Goal: Task Accomplishment & Management: Manage account settings

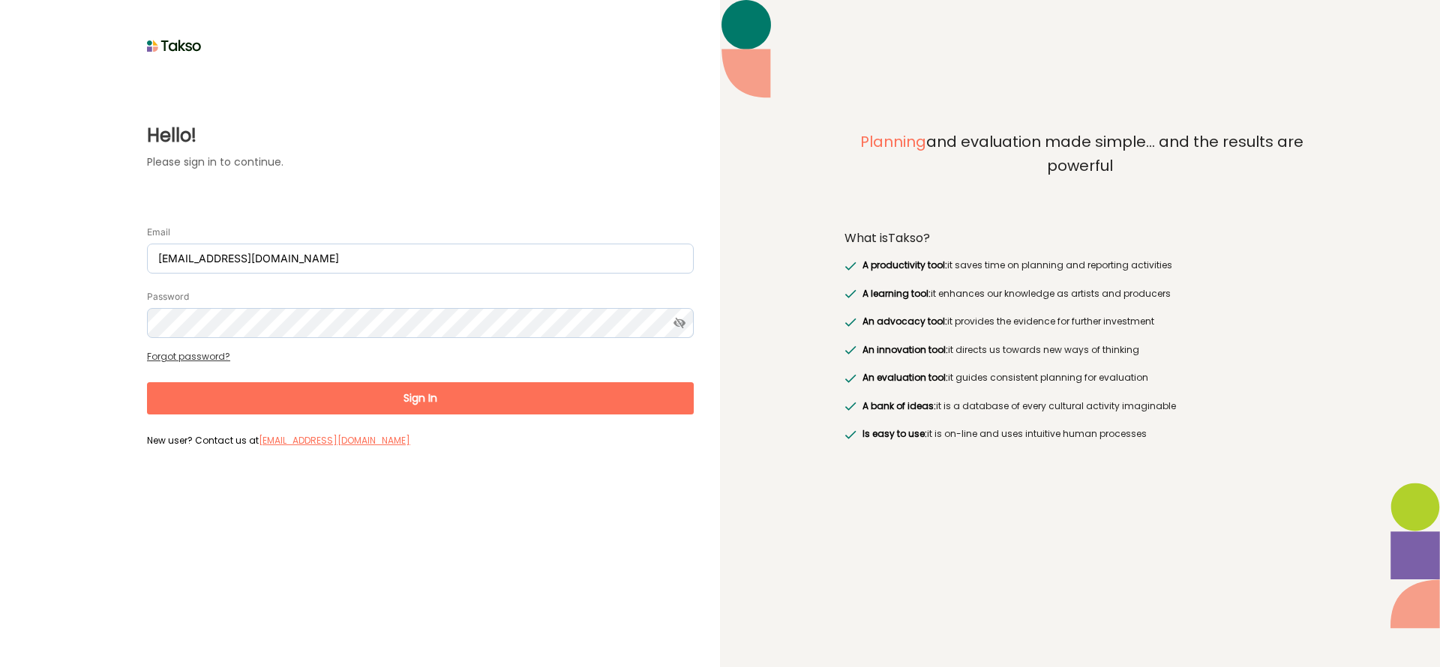
click at [457, 406] on button "Sign In" at bounding box center [420, 398] width 547 height 32
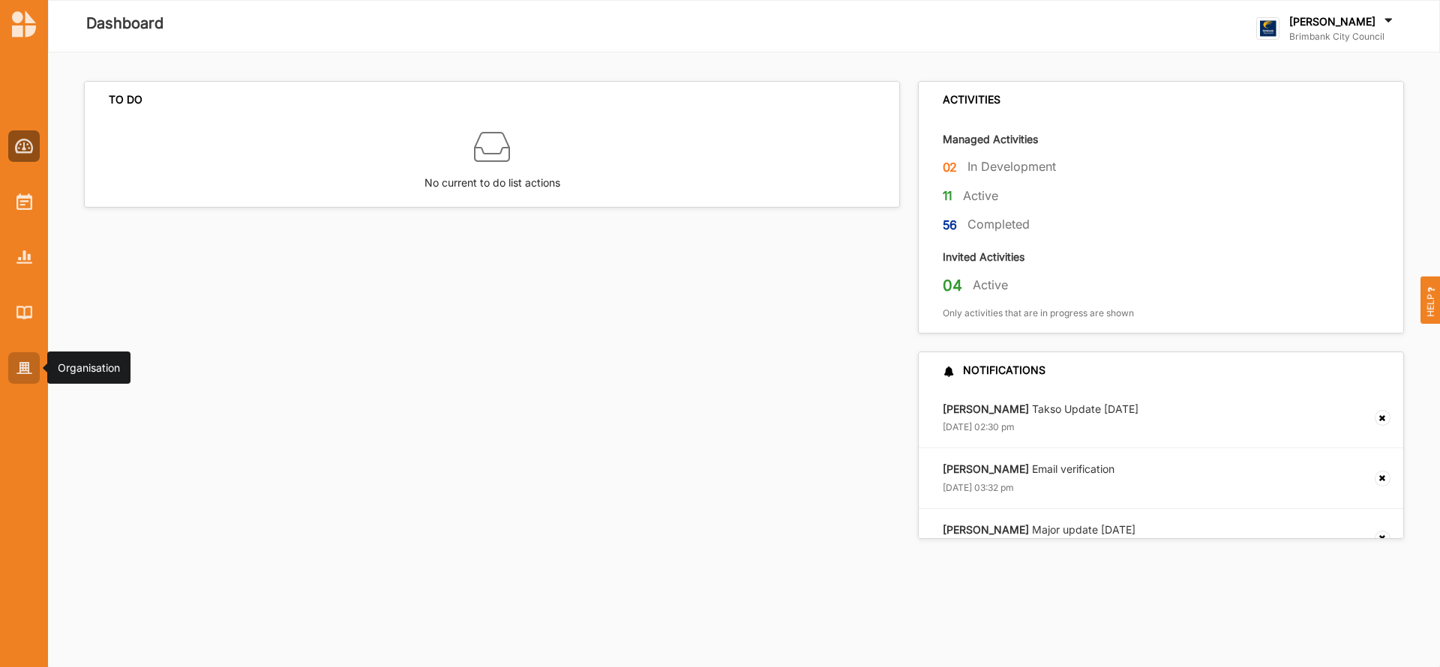
click at [30, 367] on img at bounding box center [24, 368] width 16 height 13
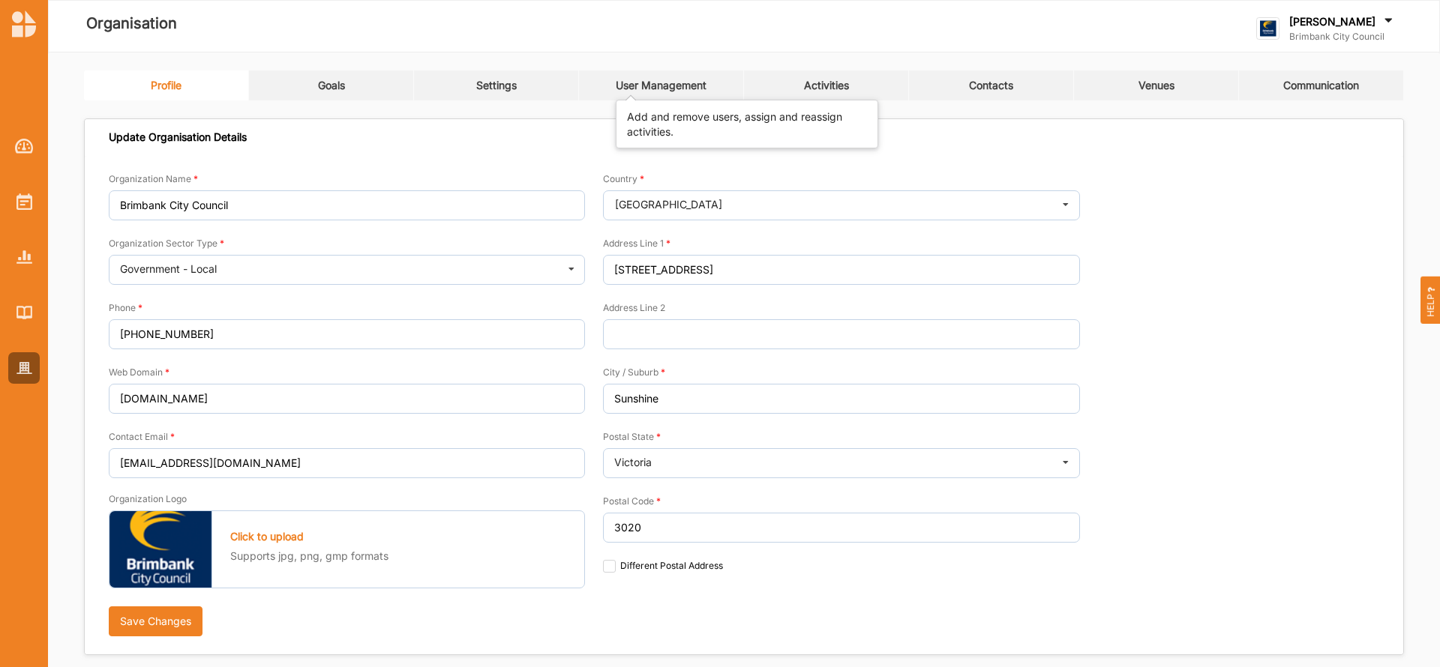
click at [677, 86] on div "User Management" at bounding box center [661, 85] width 91 height 13
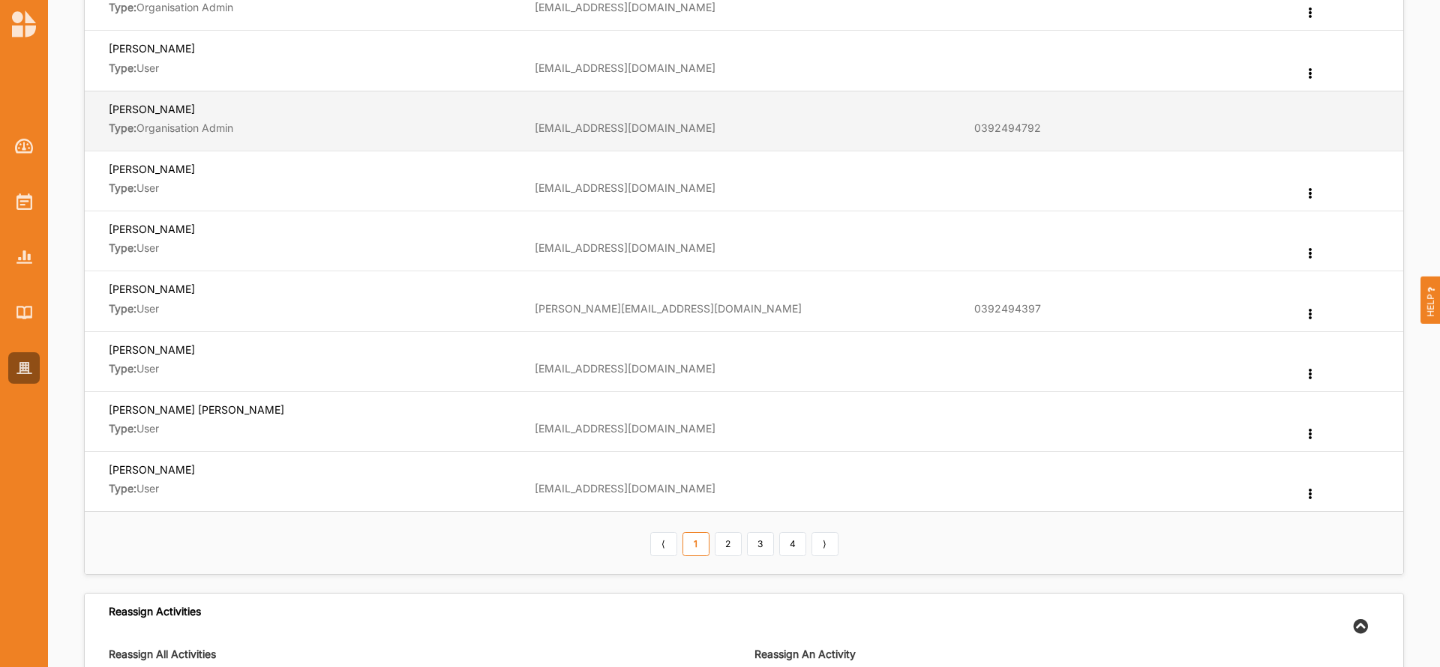
scroll to position [360, 0]
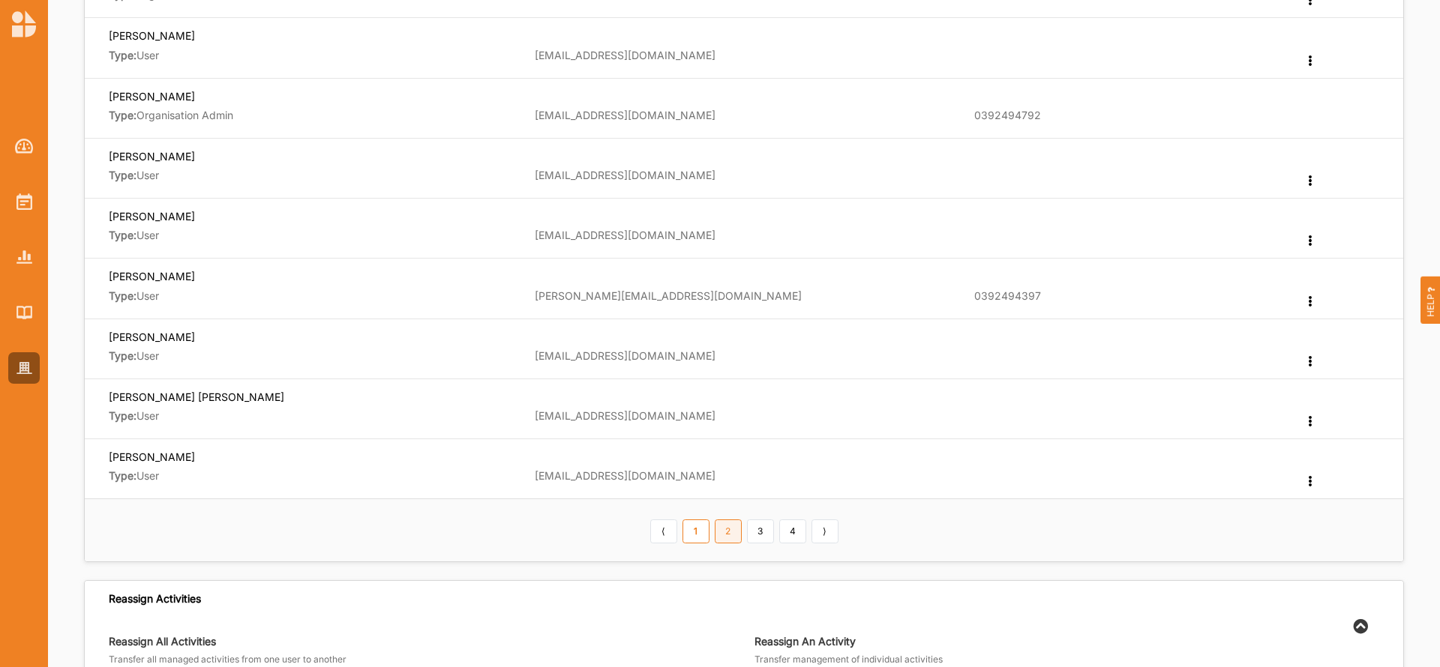
click at [728, 531] on link "2" at bounding box center [728, 532] width 27 height 24
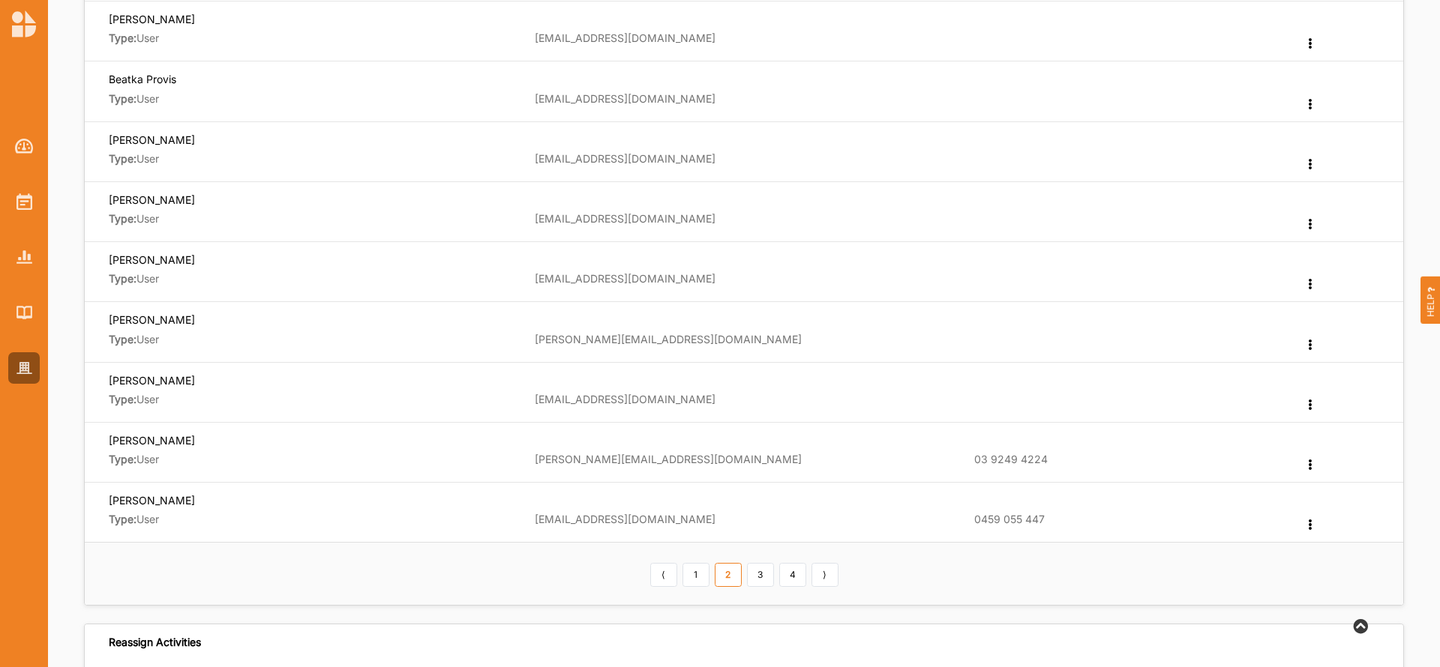
scroll to position [315, 0]
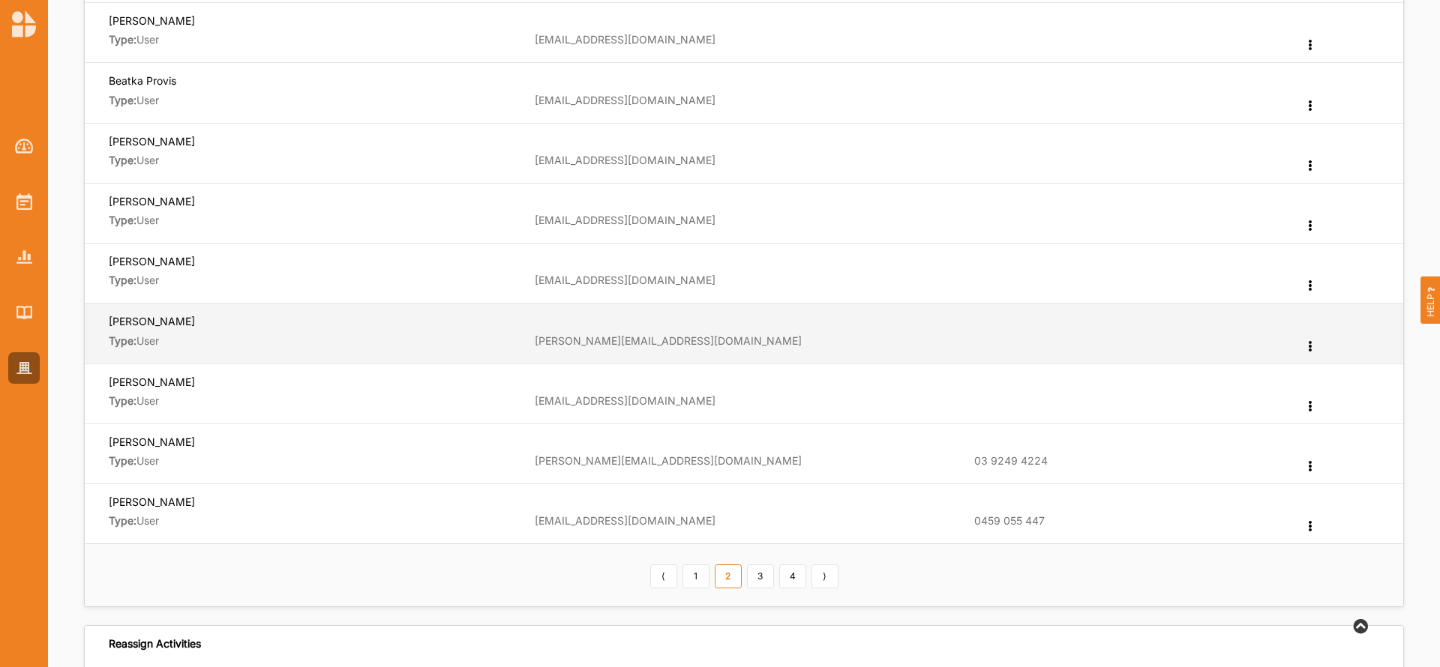
click at [1280, 399] on label "Reset Password" at bounding box center [1253, 404] width 79 height 10
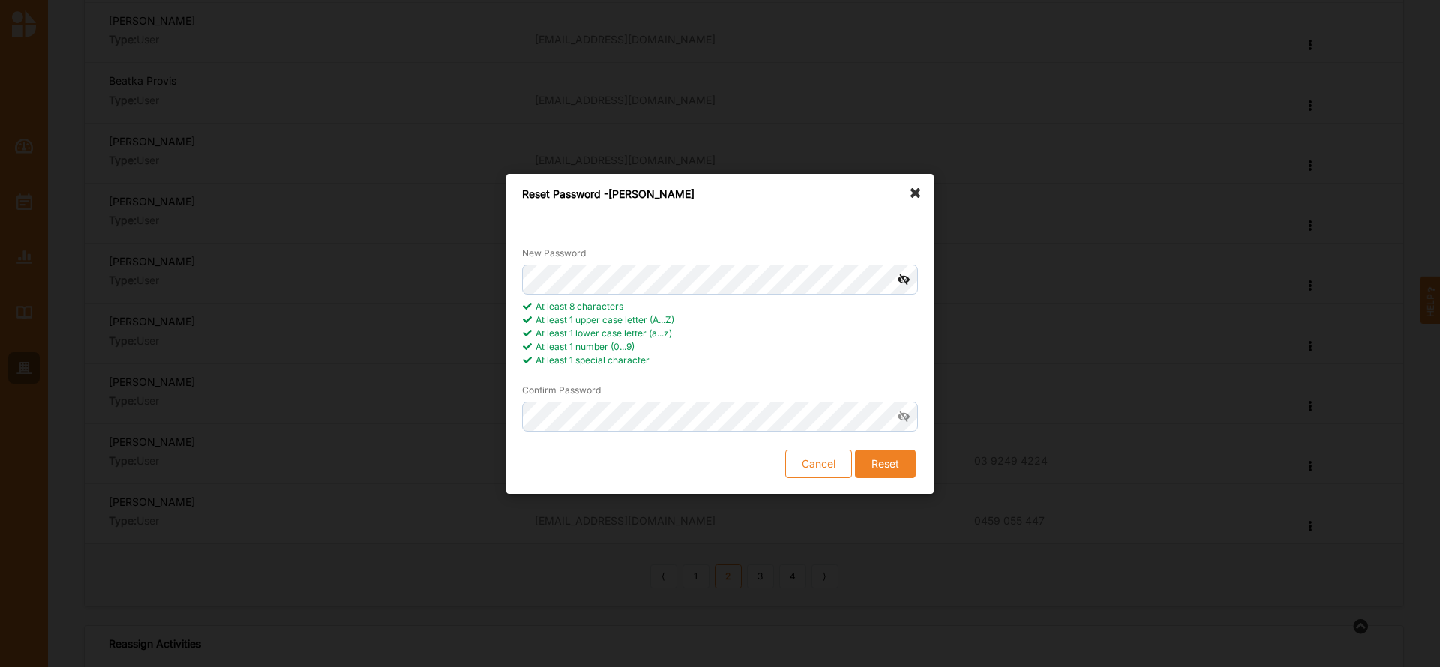
click at [898, 279] on icon at bounding box center [904, 280] width 28 height 30
click at [886, 454] on button "Reset" at bounding box center [885, 463] width 61 height 28
